Goal: Task Accomplishment & Management: Manage account settings

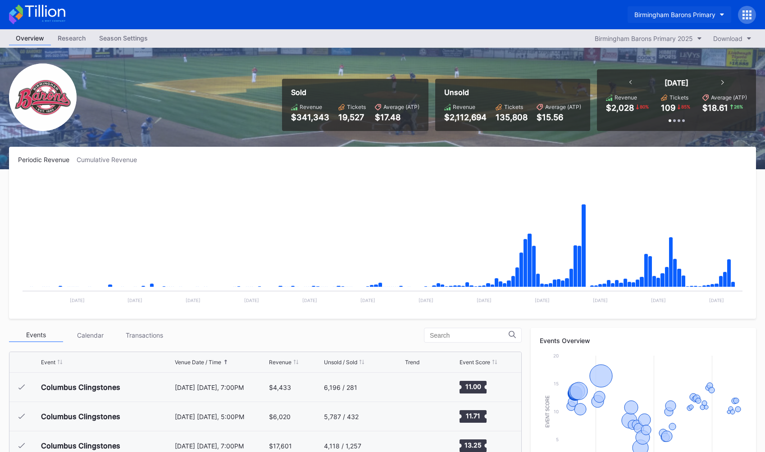
click at [657, 21] on button "Birmingham Barons Primary" at bounding box center [679, 14] width 104 height 17
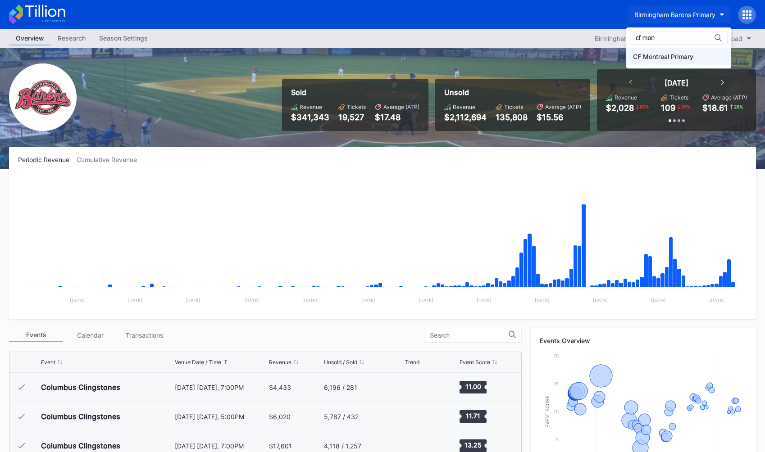
type input "cf mon"
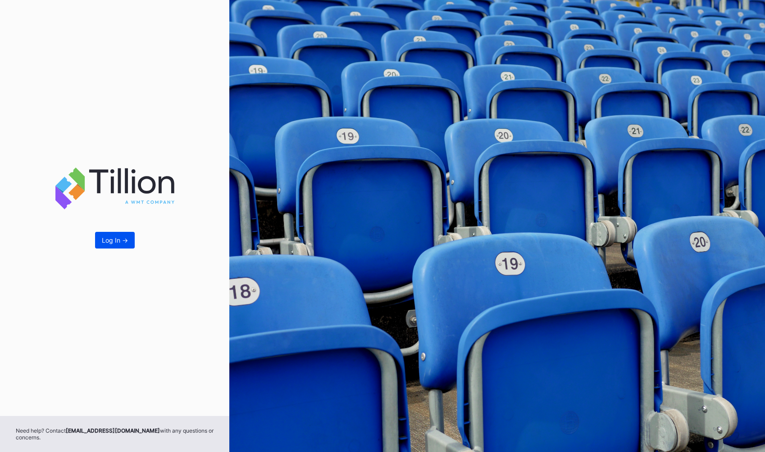
click at [119, 241] on div "Log In ->" at bounding box center [115, 240] width 26 height 8
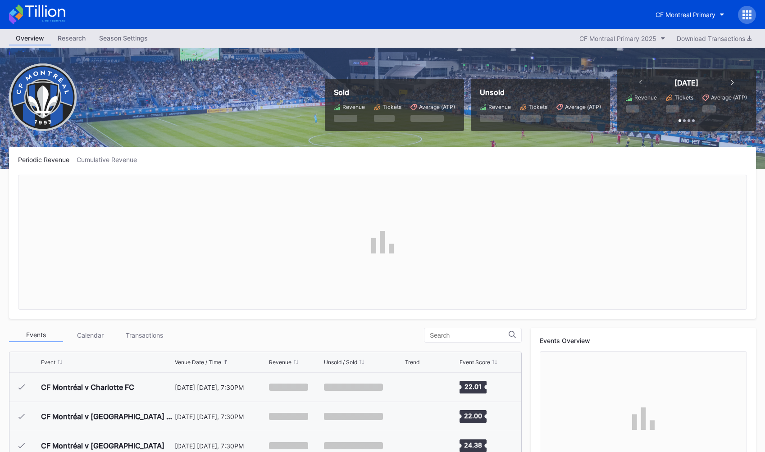
scroll to position [203, 0]
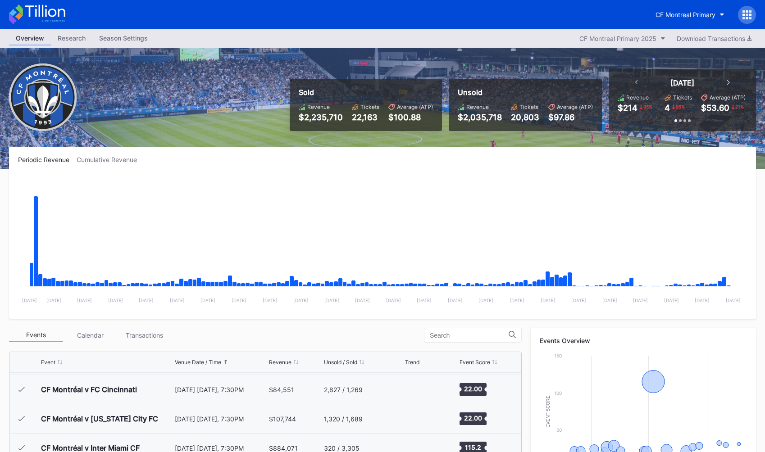
click at [117, 159] on div "Cumulative Revenue" at bounding box center [111, 160] width 68 height 8
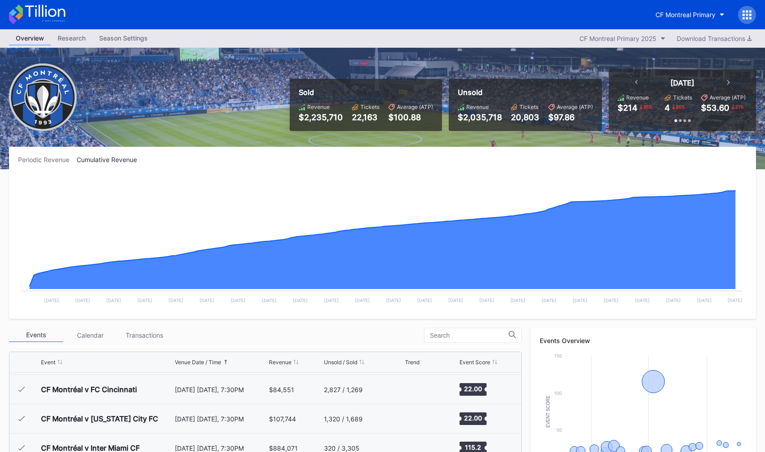
click at [119, 39] on div "Season Settings" at bounding box center [123, 38] width 62 height 13
